Goal: Navigation & Orientation: Find specific page/section

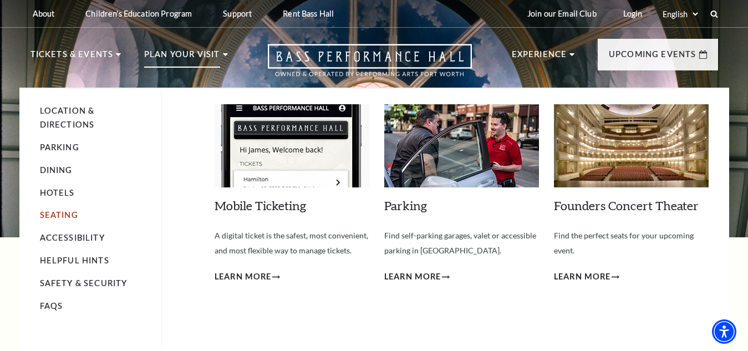
click at [54, 214] on link "Seating" at bounding box center [59, 214] width 38 height 9
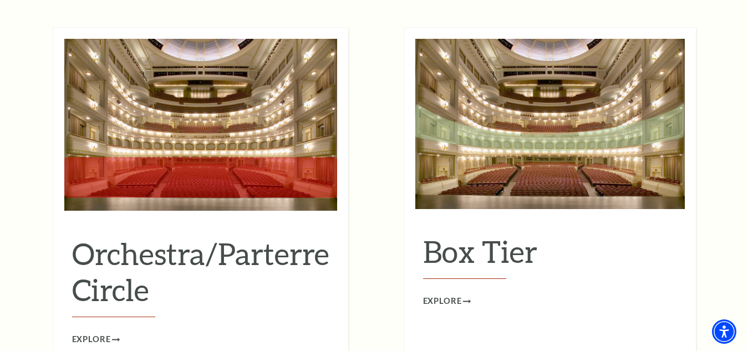
scroll to position [1053, 0]
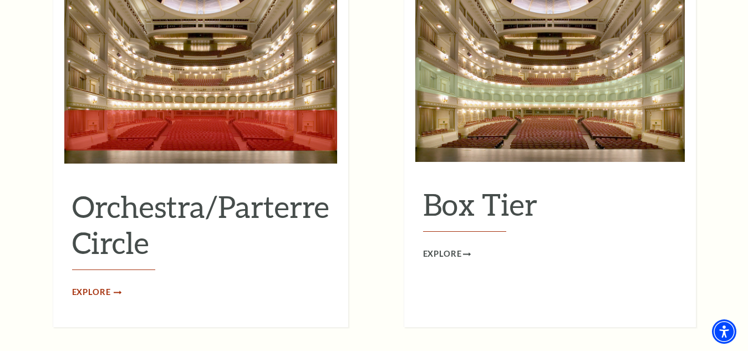
click at [97, 285] on span "Explore" at bounding box center [91, 292] width 39 height 14
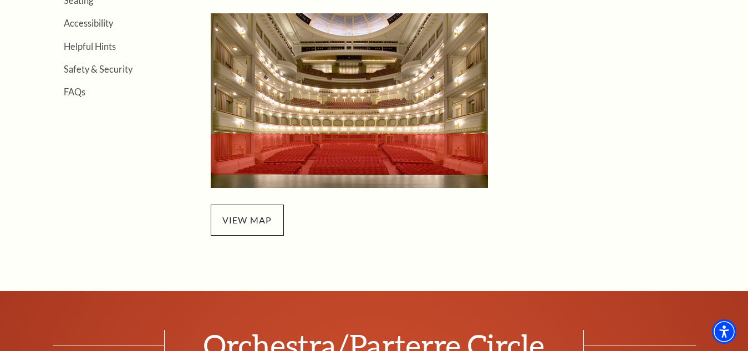
scroll to position [388, 0]
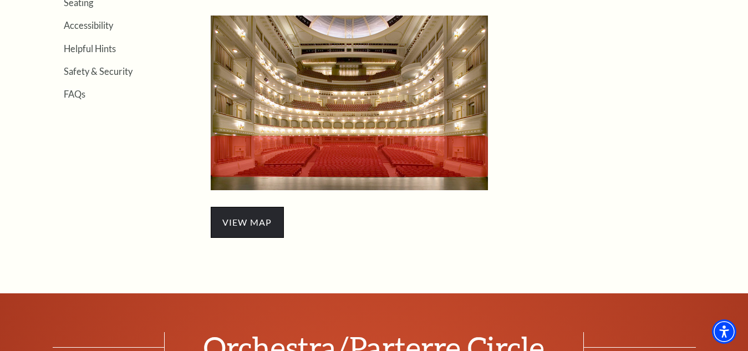
click at [254, 213] on span "view map" at bounding box center [247, 222] width 73 height 31
